Goal: Understand process/instructions

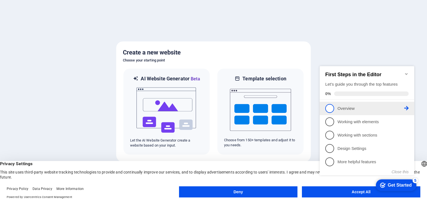
click at [330, 108] on span "1" at bounding box center [329, 108] width 9 height 9
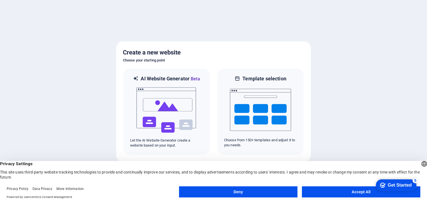
click at [407, 186] on div "Get Started" at bounding box center [400, 185] width 24 height 5
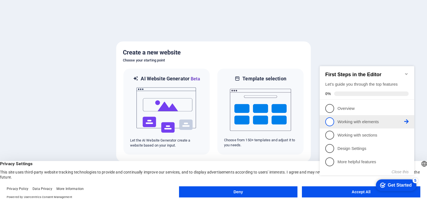
click at [331, 121] on span "2" at bounding box center [329, 121] width 9 height 9
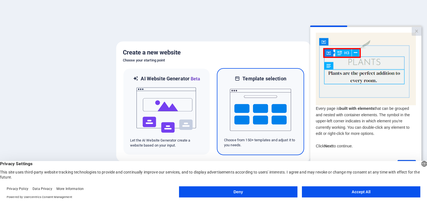
click at [277, 113] on img at bounding box center [260, 110] width 61 height 56
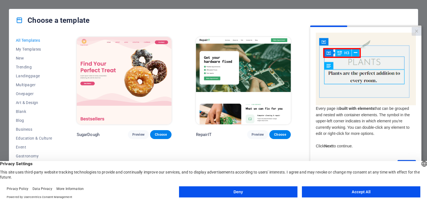
click at [243, 76] on img at bounding box center [243, 80] width 95 height 87
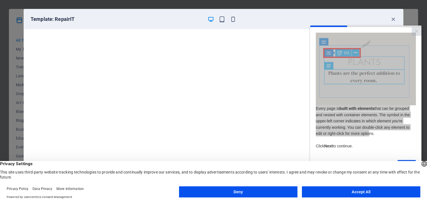
drag, startPoint x: 416, startPoint y: 33, endPoint x: 367, endPoint y: 139, distance: 117.2
click at [370, 138] on modal-container "× Every page is built with elements that can be grouped and nested with contain…" at bounding box center [365, 100] width 111 height 150
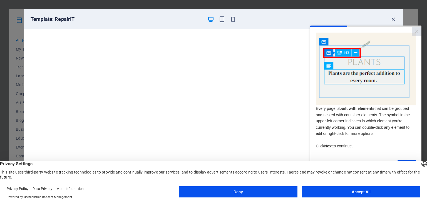
click at [326, 148] on span "Next" at bounding box center [328, 146] width 8 height 4
click at [415, 31] on link "×" at bounding box center [417, 31] width 10 height 9
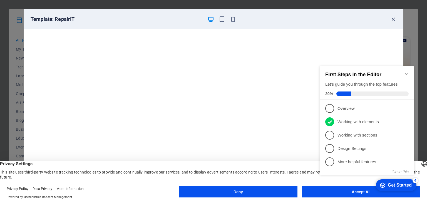
click at [390, 184] on div "Get Started" at bounding box center [400, 185] width 24 height 5
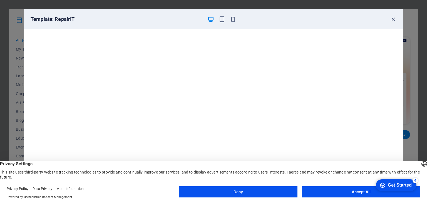
scroll to position [1, 0]
click at [288, 192] on button "Deny" at bounding box center [238, 191] width 118 height 11
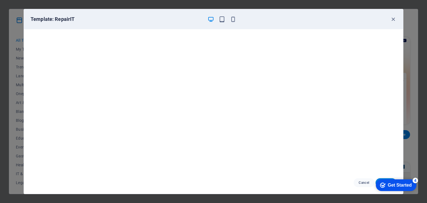
click at [416, 179] on div "4" at bounding box center [416, 181] width 6 height 6
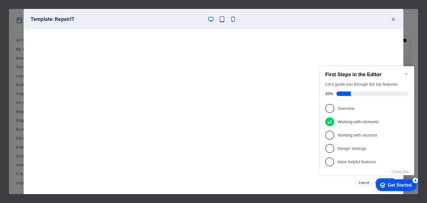
click div "checkmark Get Started 4 First Steps in the Editor Let's guide you through the t…"
drag, startPoint x: 19, startPoint y: 122, endPoint x: 315, endPoint y: 184, distance: 303.1
click at [310, 185] on div "Cancel Choose" at bounding box center [213, 183] width 379 height 22
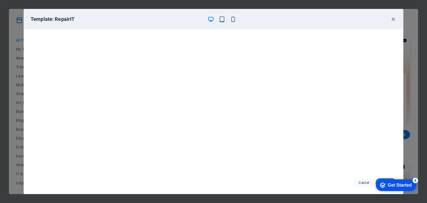
click at [355, 13] on div "Template: RepairIT" at bounding box center [213, 19] width 379 height 20
drag, startPoint x: 362, startPoint y: 6, endPoint x: 331, endPoint y: 7, distance: 31.2
click at [331, 7] on div "Template: RepairIT Cancel Choose" at bounding box center [213, 101] width 427 height 203
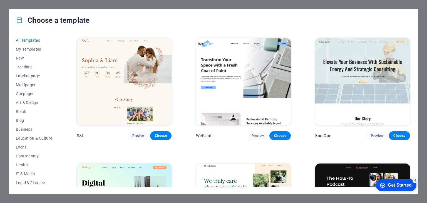
scroll to position [250, 0]
drag, startPoint x: 414, startPoint y: 181, endPoint x: 467, endPoint y: 299, distance: 129.7
click at [414, 181] on div "4" at bounding box center [416, 181] width 6 height 6
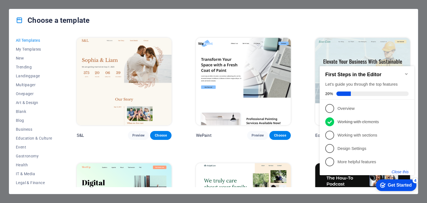
click at [404, 171] on button "Close this" at bounding box center [400, 172] width 17 height 4
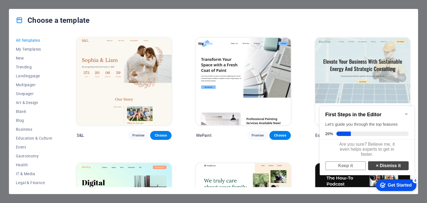
click at [375, 166] on link "× Dismiss it" at bounding box center [388, 165] width 41 height 9
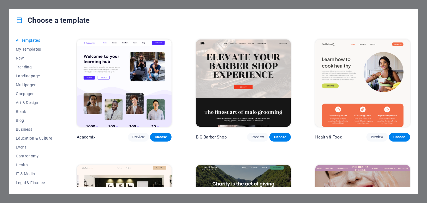
scroll to position [501, 0]
